Goal: Information Seeking & Learning: Learn about a topic

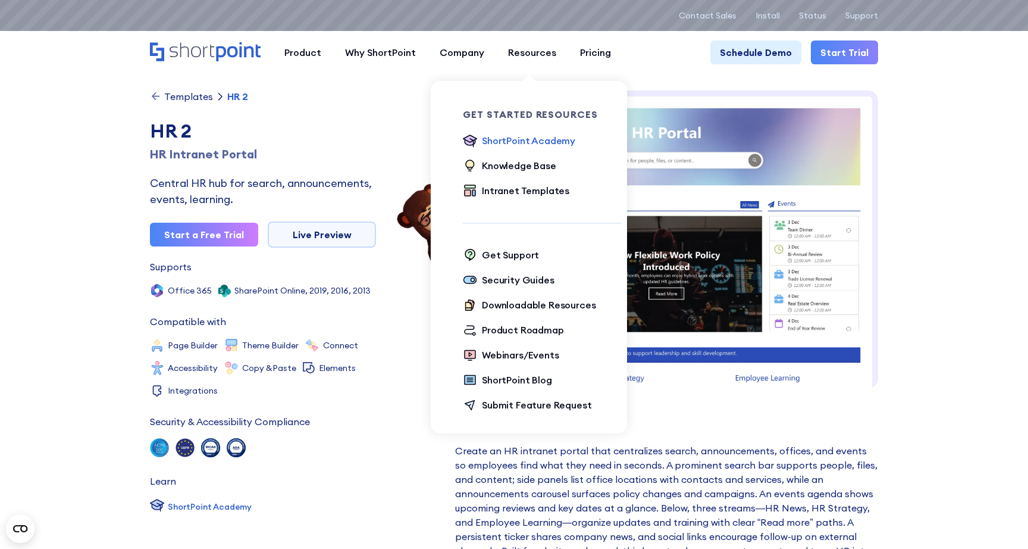
click at [494, 139] on div "ShortPoint Academy" at bounding box center [528, 140] width 93 height 14
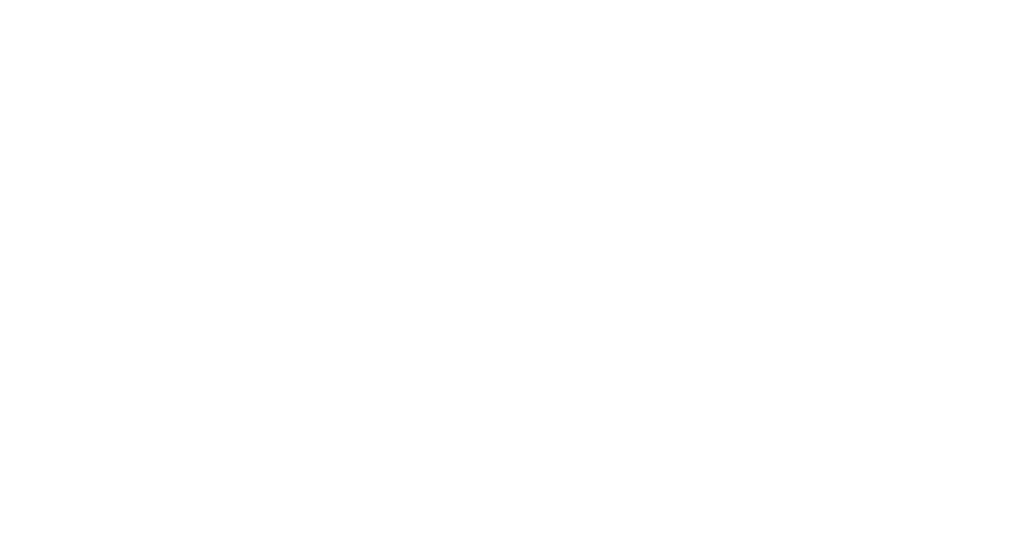
scroll to position [4, 0]
